Goal: Task Accomplishment & Management: Complete application form

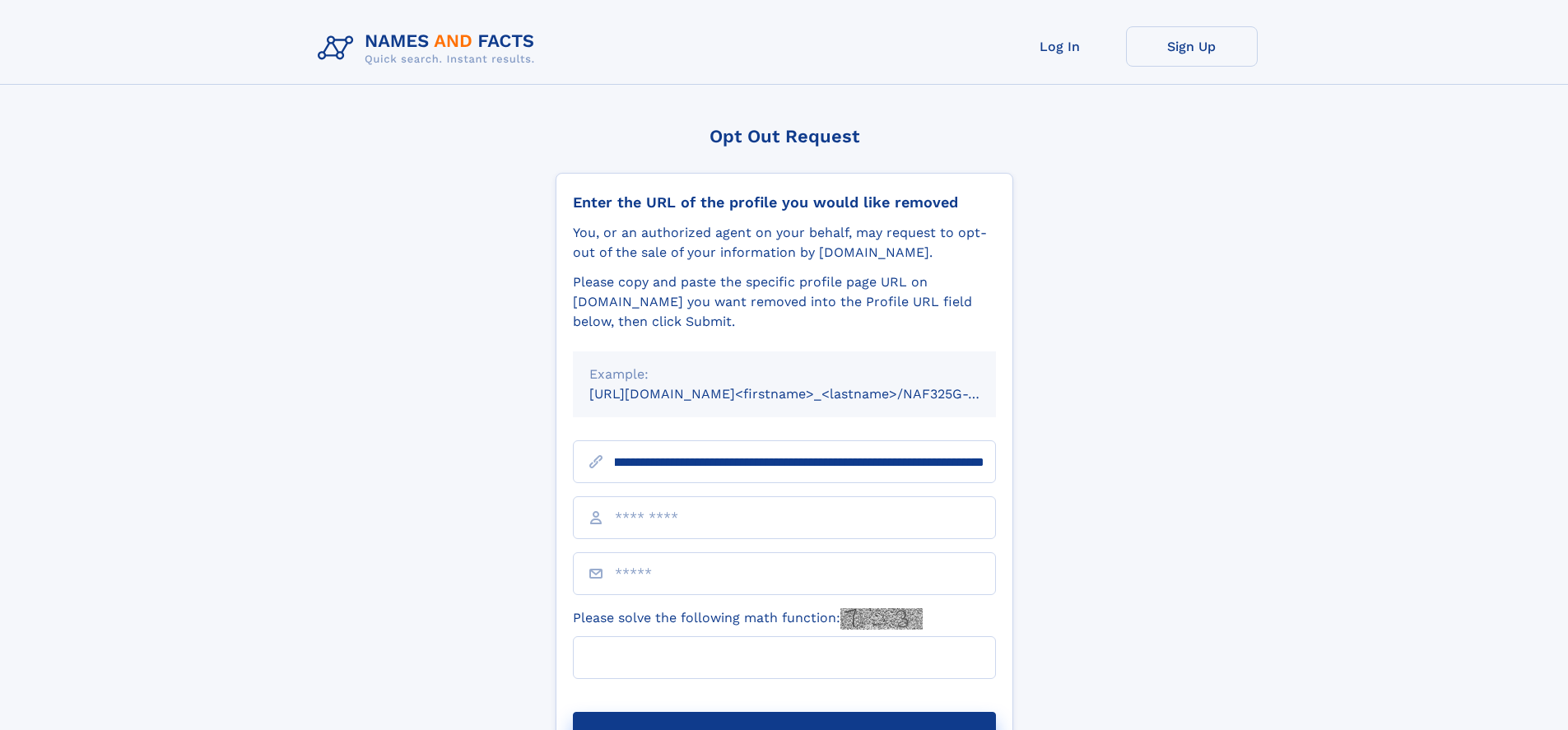
scroll to position [0, 191]
type input "**********"
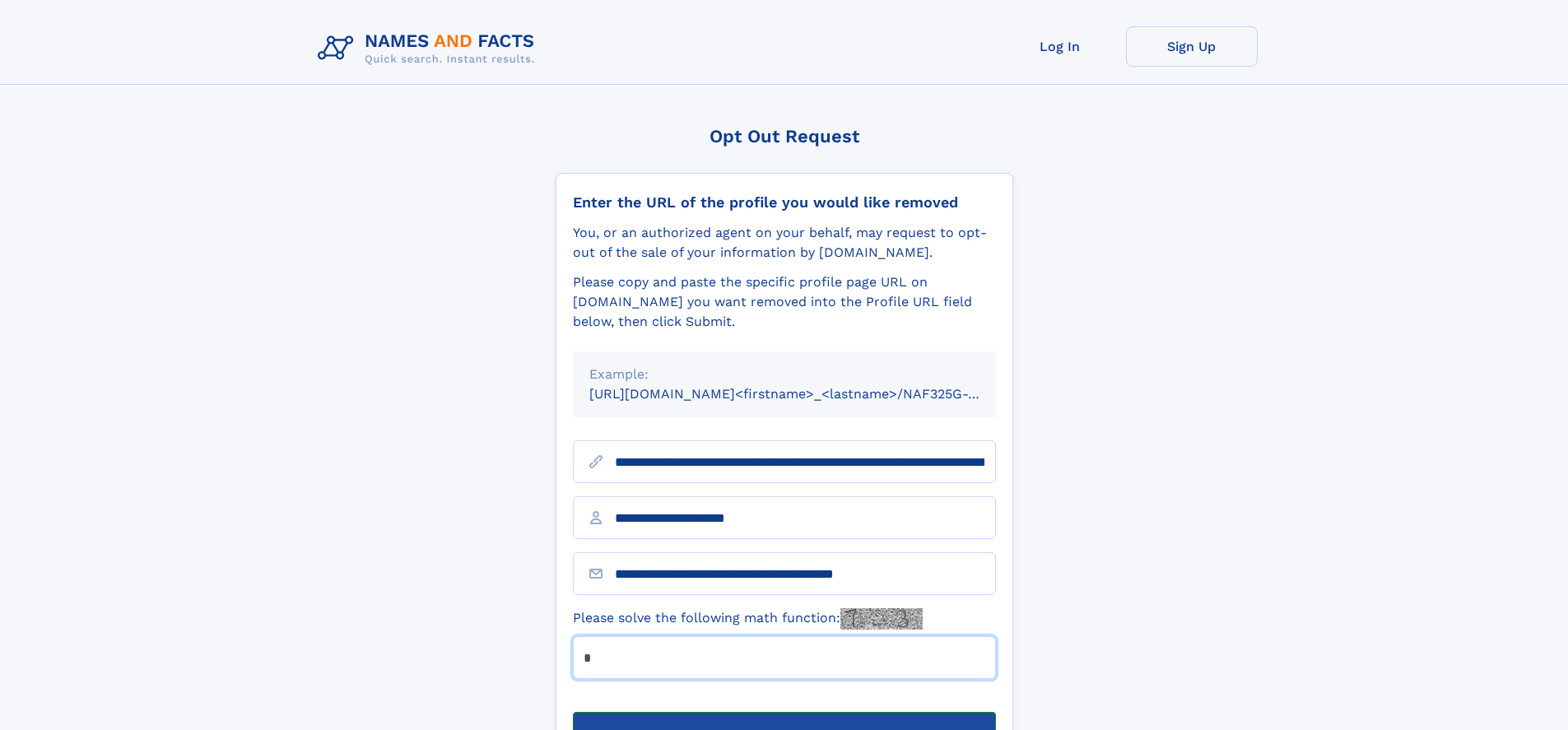
type input "*"
click at [784, 712] on button "Submit Opt Out Request" at bounding box center [784, 738] width 423 height 53
